Goal: Information Seeking & Learning: Find specific fact

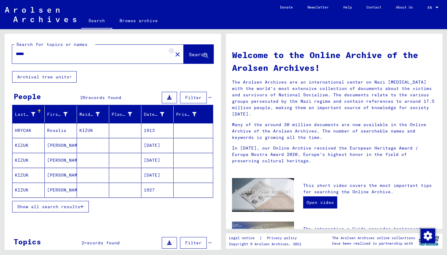
click at [174, 54] on mat-icon "close" at bounding box center [177, 54] width 7 height 7
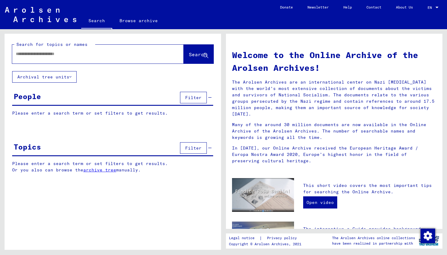
click at [101, 48] on div at bounding box center [88, 54] width 153 height 14
click at [102, 53] on input "text" at bounding box center [91, 54] width 150 height 6
click at [192, 53] on span "Search" at bounding box center [198, 54] width 18 height 6
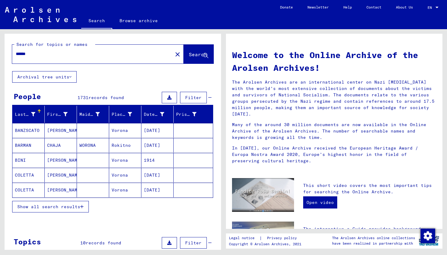
click at [43, 57] on div "******" at bounding box center [88, 54] width 153 height 14
click at [42, 55] on input "******" at bounding box center [91, 54] width 150 height 6
type input "******"
drag, startPoint x: 41, startPoint y: 56, endPoint x: 0, endPoint y: 54, distance: 41.1
click at [0, 54] on div "Search for topics or names ****** close Search Archival tree units People 1731 …" at bounding box center [112, 139] width 224 height 221
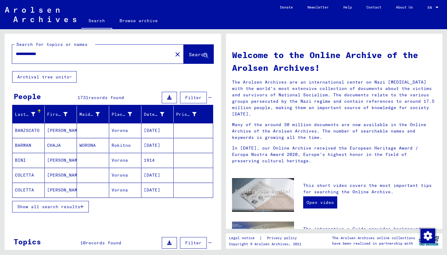
click at [189, 58] on span "Search" at bounding box center [198, 55] width 19 height 6
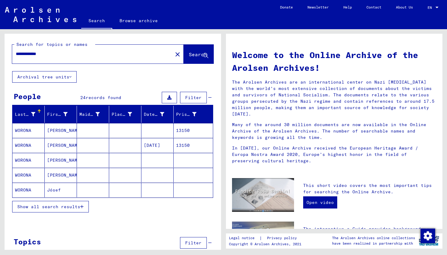
click at [37, 54] on input "**********" at bounding box center [91, 54] width 150 height 6
click at [197, 56] on span "Search" at bounding box center [198, 54] width 18 height 6
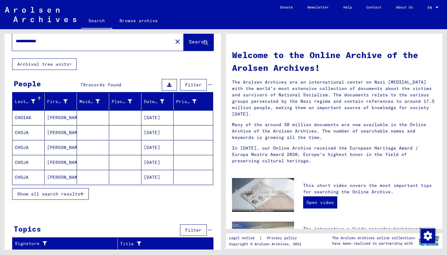
scroll to position [13, 0]
click at [31, 177] on mat-cell "CHOJA" at bounding box center [28, 177] width 32 height 15
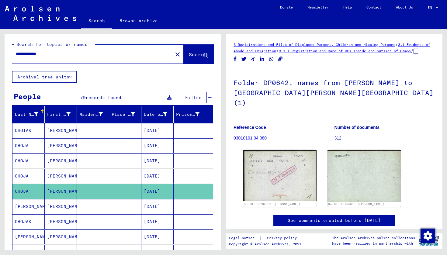
click at [37, 54] on input "**********" at bounding box center [92, 54] width 153 height 6
click at [189, 54] on span "Search" at bounding box center [198, 54] width 18 height 6
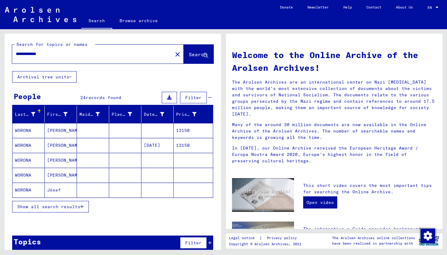
click at [31, 128] on mat-cell "WORONA" at bounding box center [28, 130] width 32 height 15
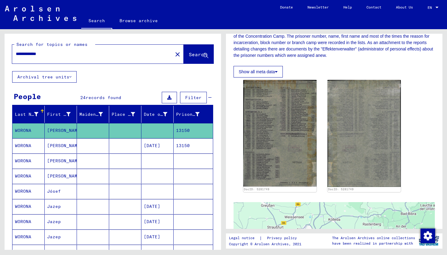
scroll to position [112, 0]
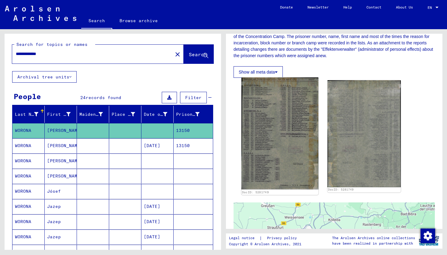
click at [275, 135] on img at bounding box center [280, 134] width 77 height 112
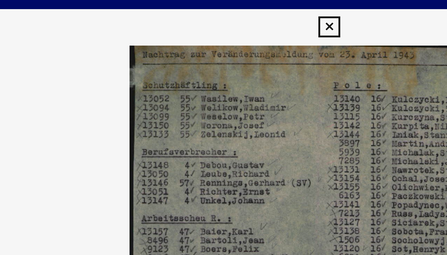
scroll to position [0, 0]
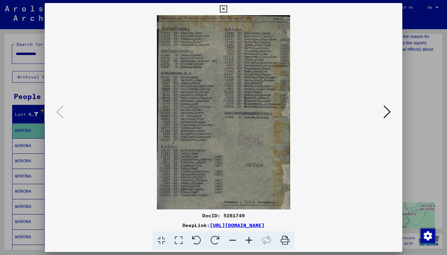
click at [384, 110] on icon at bounding box center [387, 112] width 7 height 15
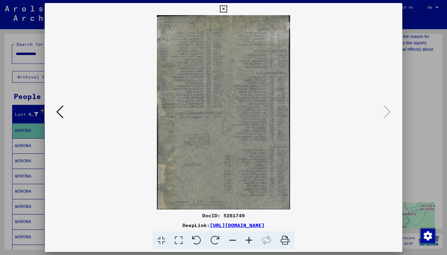
click at [227, 9] on icon at bounding box center [223, 8] width 7 height 7
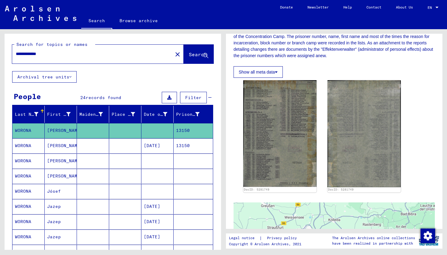
click at [31, 147] on mat-cell "WORONA" at bounding box center [28, 145] width 32 height 15
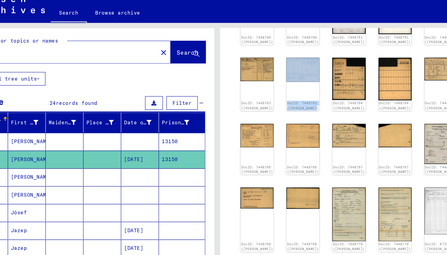
drag, startPoint x: 232, startPoint y: 60, endPoint x: 232, endPoint y: 89, distance: 28.9
click at [241, 89] on div "DocID: 7448760 ([PERSON_NAME]) DocID: 7448760 ([PERSON_NAME]) DocID: 7448761 ([…" at bounding box center [334, 110] width 187 height 235
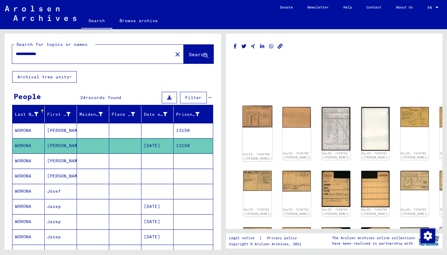
click at [252, 115] on img at bounding box center [258, 117] width 30 height 22
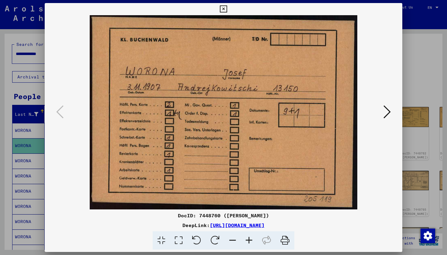
click at [388, 113] on icon at bounding box center [387, 112] width 7 height 15
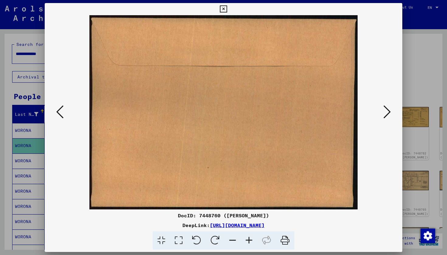
click at [388, 113] on icon at bounding box center [387, 112] width 7 height 15
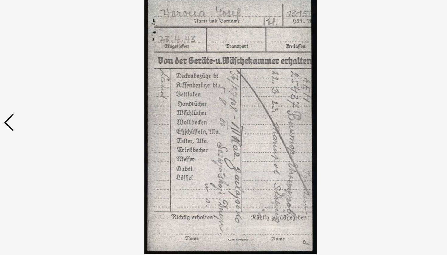
click at [294, 75] on img at bounding box center [223, 112] width 316 height 194
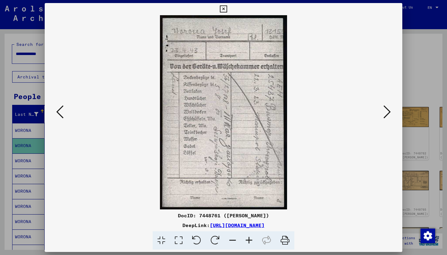
click at [388, 113] on icon at bounding box center [387, 112] width 7 height 15
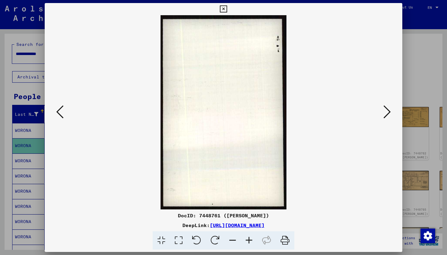
click at [388, 113] on icon at bounding box center [387, 112] width 7 height 15
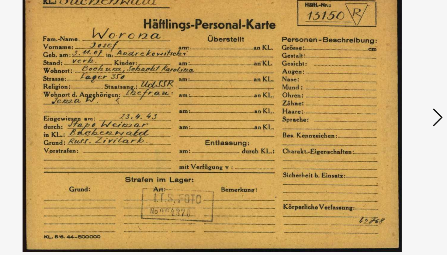
click at [384, 105] on icon at bounding box center [387, 112] width 7 height 15
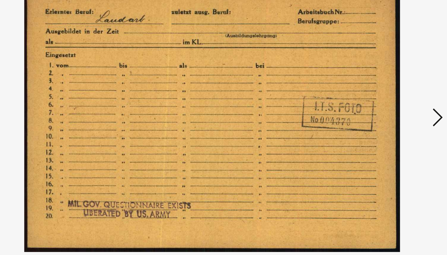
click at [384, 105] on icon at bounding box center [387, 112] width 7 height 15
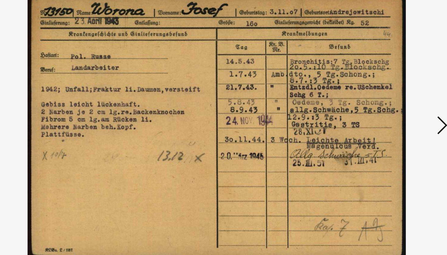
click at [384, 105] on icon at bounding box center [387, 112] width 7 height 15
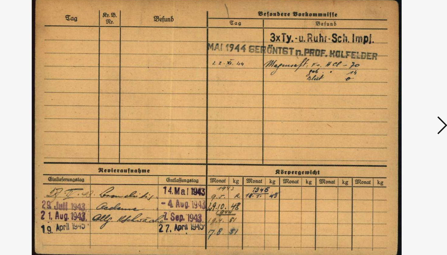
click at [384, 105] on icon at bounding box center [387, 112] width 7 height 15
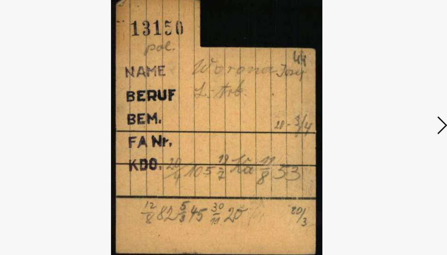
click at [384, 105] on icon at bounding box center [387, 112] width 7 height 15
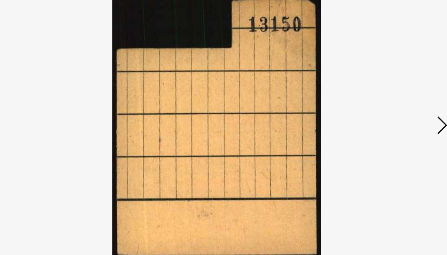
click at [384, 105] on icon at bounding box center [387, 112] width 7 height 15
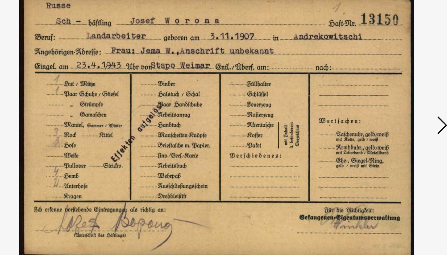
click at [384, 105] on icon at bounding box center [387, 112] width 7 height 15
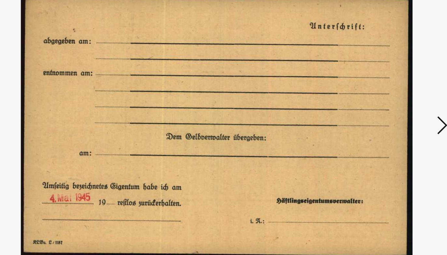
click at [384, 105] on icon at bounding box center [387, 112] width 7 height 15
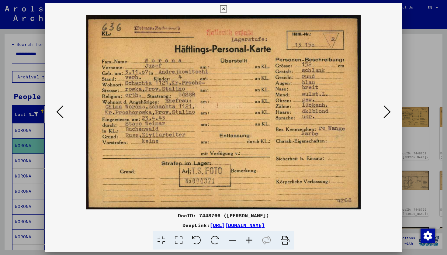
click at [227, 9] on icon at bounding box center [223, 8] width 7 height 7
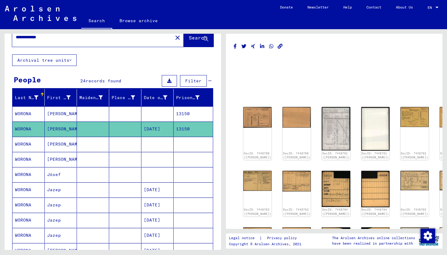
scroll to position [18, 0]
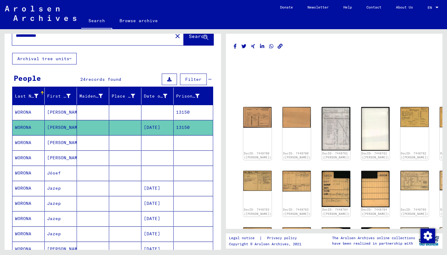
click at [30, 142] on mat-cell "WORONA" at bounding box center [28, 142] width 32 height 15
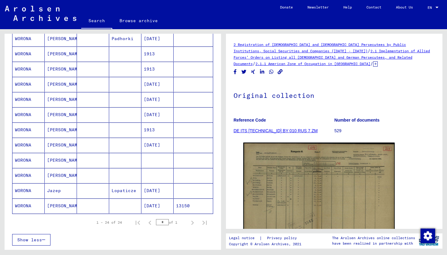
scroll to position [275, 0]
click at [22, 147] on mat-cell "WORONA" at bounding box center [28, 145] width 32 height 15
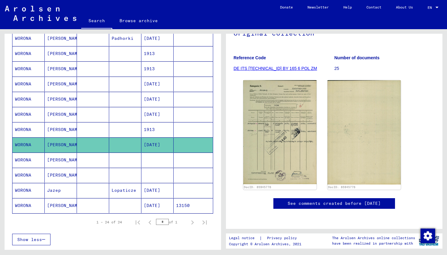
scroll to position [116, 0]
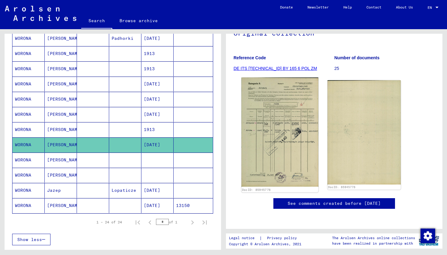
click at [272, 94] on img at bounding box center [280, 132] width 77 height 109
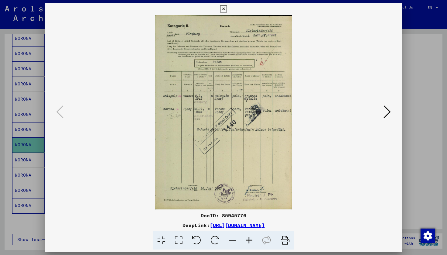
click at [235, 85] on img at bounding box center [223, 112] width 316 height 194
click at [205, 95] on img at bounding box center [223, 112] width 316 height 194
click at [227, 8] on icon at bounding box center [223, 8] width 7 height 7
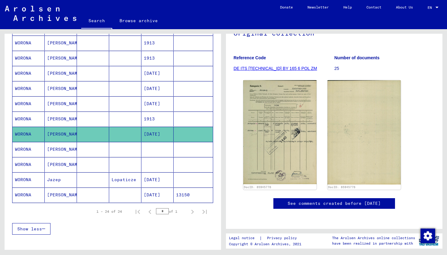
scroll to position [286, 0]
click at [30, 192] on mat-cell "WORONA" at bounding box center [28, 194] width 32 height 15
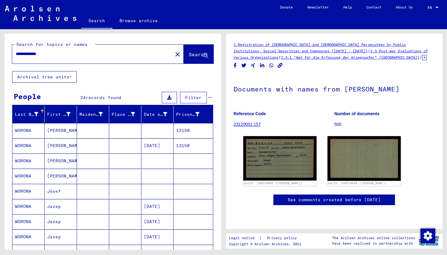
click at [61, 57] on input "**********" at bounding box center [92, 54] width 153 height 6
drag, startPoint x: 63, startPoint y: 58, endPoint x: 35, endPoint y: 56, distance: 28.7
click at [35, 56] on div "**********" at bounding box center [90, 54] width 157 height 14
drag, startPoint x: 48, startPoint y: 56, endPoint x: 0, endPoint y: 55, distance: 48.1
click at [0, 55] on div "**********" at bounding box center [112, 139] width 224 height 221
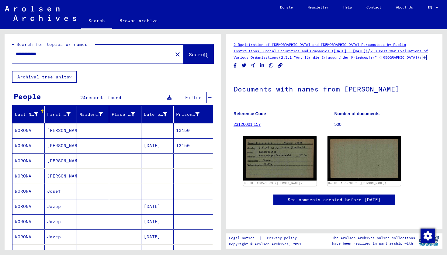
type input "*"
drag, startPoint x: 65, startPoint y: 53, endPoint x: 0, endPoint y: 50, distance: 64.8
click at [0, 50] on div "Search for topics or names * close Search Archival tree units People 24 records…" at bounding box center [112, 139] width 224 height 221
click at [200, 56] on span "Search" at bounding box center [198, 54] width 18 height 6
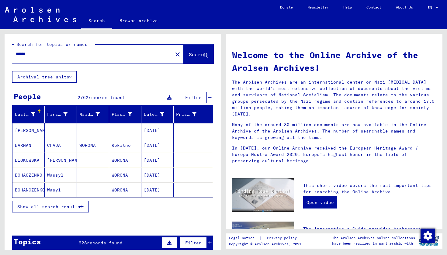
click at [122, 160] on mat-cell "WORONA" at bounding box center [125, 160] width 32 height 15
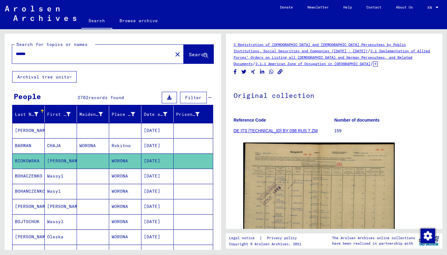
click at [50, 53] on input "******" at bounding box center [92, 54] width 153 height 6
type input "******"
